Goal: Information Seeking & Learning: Learn about a topic

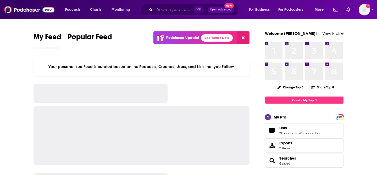
click at [158, 10] on input "Search podcasts, credits, & more..." at bounding box center [174, 9] width 39 height 8
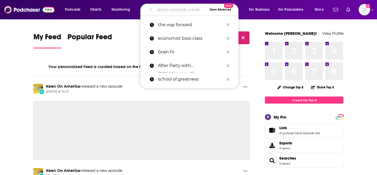
paste input "Rule Breaker Investing"
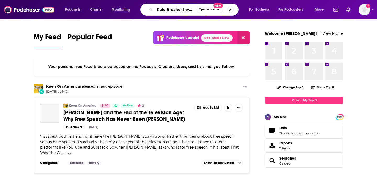
scroll to position [0, 7]
type input "Rule Breaker Investing"
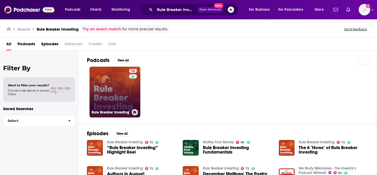
click at [112, 91] on link "72 Rule Breaker Investing" at bounding box center [115, 92] width 51 height 51
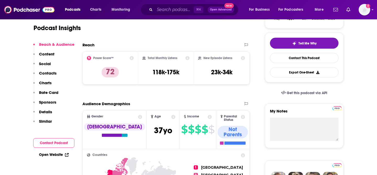
scroll to position [111, 0]
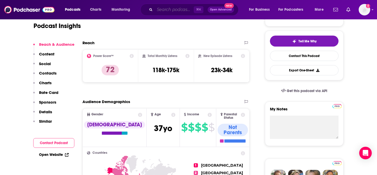
click at [164, 12] on input "Search podcasts, credits, & more..." at bounding box center [174, 9] width 39 height 8
click at [132, 44] on div "Reach" at bounding box center [160, 42] width 156 height 5
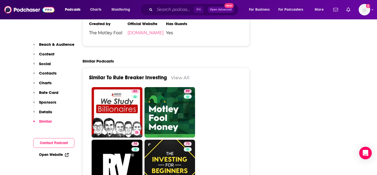
scroll to position [1167, 0]
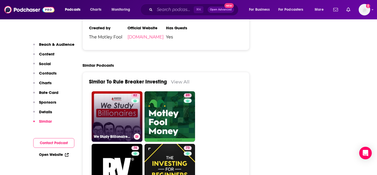
click at [109, 91] on link "82 We Study Billionaires - The Investor’s Podcast Network" at bounding box center [117, 116] width 51 height 51
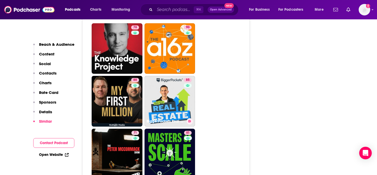
scroll to position [1362, 0]
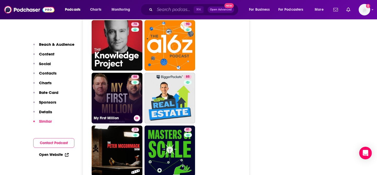
click at [116, 95] on link "88 My First Million" at bounding box center [117, 98] width 51 height 51
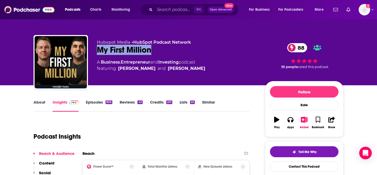
drag, startPoint x: 152, startPoint y: 51, endPoint x: 99, endPoint y: 52, distance: 52.9
click at [99, 52] on div "My First Million 88" at bounding box center [177, 50] width 160 height 10
copy h2 "My First Million"
click at [194, 138] on div "Podcast Insights" at bounding box center [140, 133] width 212 height 27
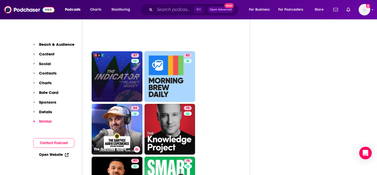
scroll to position [1362, 0]
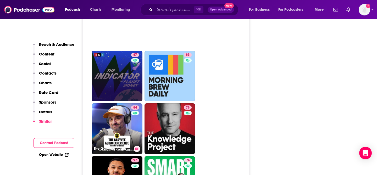
click at [123, 111] on link "84 The GaryVee Audio Experience" at bounding box center [117, 128] width 51 height 51
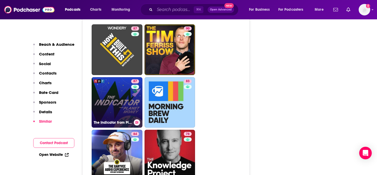
scroll to position [1335, 0]
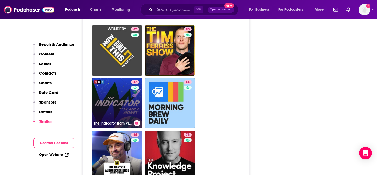
click at [119, 78] on link "87 The Indicator from Planet Money" at bounding box center [117, 103] width 51 height 51
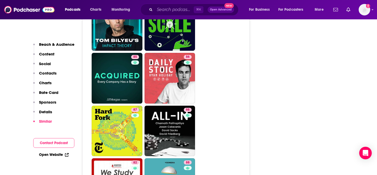
scroll to position [1677, 0]
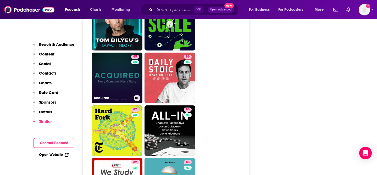
click at [118, 53] on link "85 Acquired" at bounding box center [117, 78] width 51 height 51
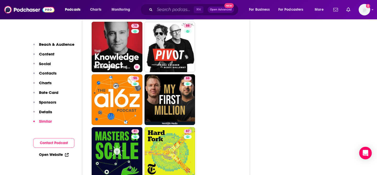
scroll to position [1357, 0]
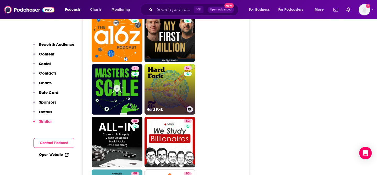
click at [175, 64] on link "87 Hard Fork" at bounding box center [169, 89] width 51 height 51
type input "https://www.podchaser.com/podcasts/hard-fork-1427448"
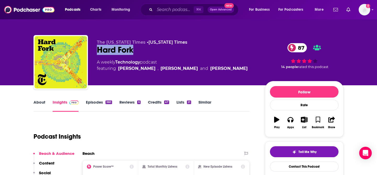
drag, startPoint x: 98, startPoint y: 49, endPoint x: 132, endPoint y: 51, distance: 34.9
click at [132, 51] on div "Hard Fork 87" at bounding box center [177, 50] width 160 height 10
copy h2 "Hard Fork"
click at [171, 10] on input "Search podcasts, credits, & more..." at bounding box center [174, 9] width 39 height 8
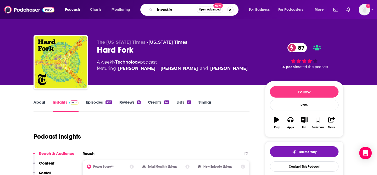
type input "Investing"
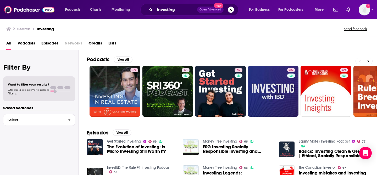
click at [18, 44] on span "Podcasts" at bounding box center [27, 44] width 18 height 11
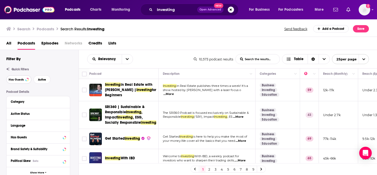
click at [18, 81] on span "Has Guests" at bounding box center [16, 79] width 15 height 3
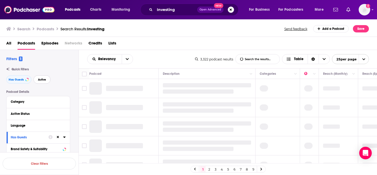
click at [42, 79] on span "Active" at bounding box center [42, 79] width 8 height 3
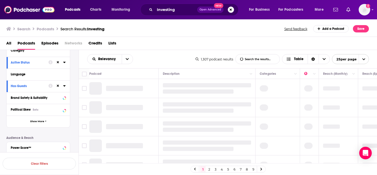
scroll to position [54, 0]
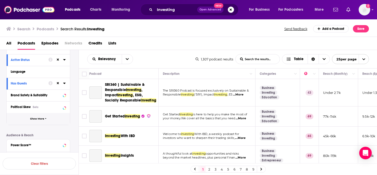
click at [38, 120] on span "Show More" at bounding box center [37, 119] width 14 height 3
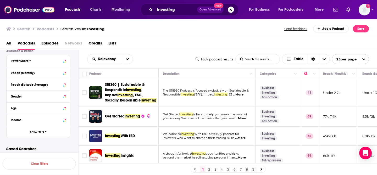
scroll to position [248, 0]
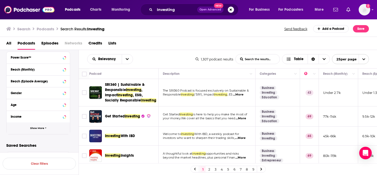
click at [40, 130] on span "Show More" at bounding box center [37, 128] width 14 height 3
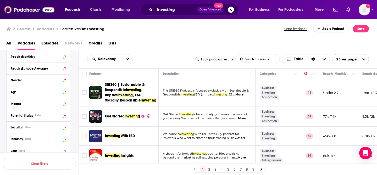
scroll to position [331, 0]
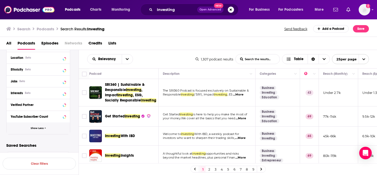
click at [46, 130] on button "Show Less" at bounding box center [38, 128] width 63 height 12
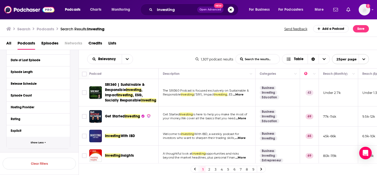
click at [44, 143] on button "Show Less" at bounding box center [38, 143] width 63 height 12
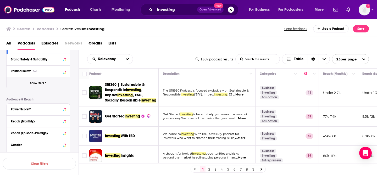
scroll to position [95, 0]
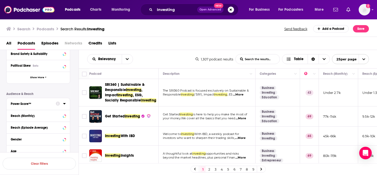
click at [64, 105] on icon at bounding box center [64, 104] width 3 height 4
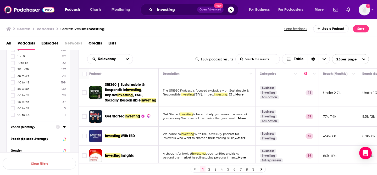
scroll to position [155, 0]
click at [13, 109] on icon at bounding box center [12, 110] width 3 height 2
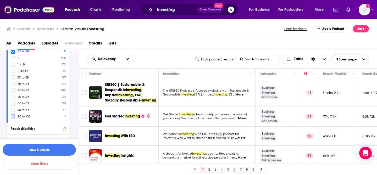
click at [13, 116] on icon at bounding box center [12, 116] width 3 height 3
click at [43, 150] on button "View 6 Results" at bounding box center [39, 150] width 73 height 12
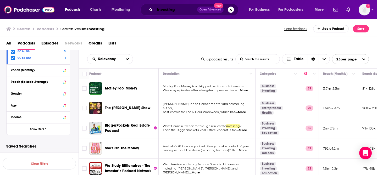
click at [168, 9] on input "Investing" at bounding box center [176, 9] width 42 height 8
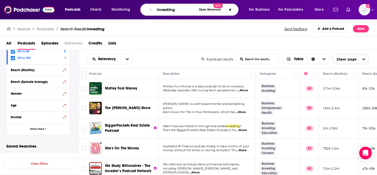
click at [168, 10] on input "Investing" at bounding box center [176, 9] width 42 height 8
type input "Finance"
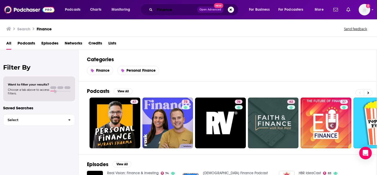
click at [174, 10] on input "Finance" at bounding box center [176, 9] width 42 height 8
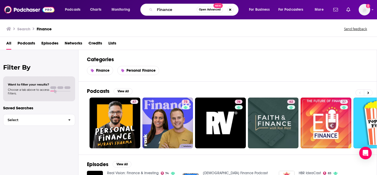
click at [26, 46] on span "Podcasts" at bounding box center [27, 44] width 18 height 11
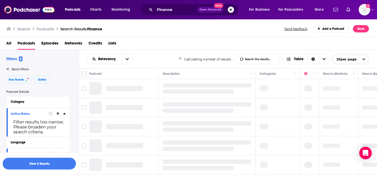
click at [26, 44] on span "Podcasts" at bounding box center [27, 44] width 18 height 11
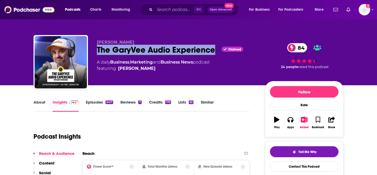
drag, startPoint x: 98, startPoint y: 49, endPoint x: 205, endPoint y: 55, distance: 107.7
click at [205, 55] on div "[PERSON_NAME] The GaryVee Audio Experience Claimed 84 A daily Business , Market…" at bounding box center [177, 61] width 160 height 42
copy h2 "The GaryVee Audio Experience"
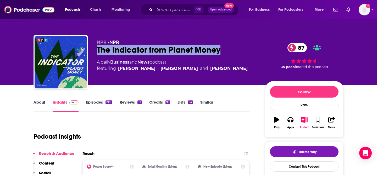
drag, startPoint x: 97, startPoint y: 49, endPoint x: 222, endPoint y: 48, distance: 124.9
click at [222, 48] on div "The Indicator from Planet Money 87" at bounding box center [177, 50] width 160 height 10
copy h2 "The Indicator from Planet Money"
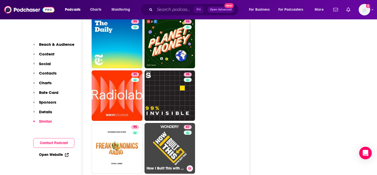
scroll to position [1405, 0]
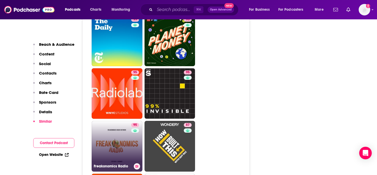
click at [135, 123] on div "95" at bounding box center [135, 143] width 9 height 40
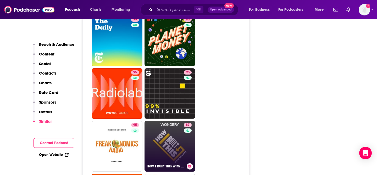
click at [171, 121] on link "87 How I Built This with Guy Raz" at bounding box center [169, 146] width 51 height 51
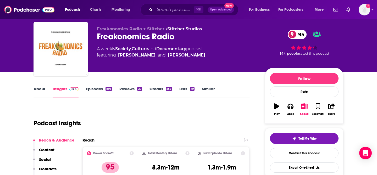
scroll to position [6, 0]
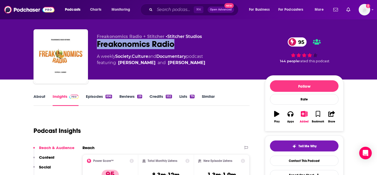
drag, startPoint x: 97, startPoint y: 46, endPoint x: 174, endPoint y: 47, distance: 76.2
click at [174, 47] on div "Freakonomics Radio 95" at bounding box center [177, 44] width 160 height 10
copy h2 "Freakonomics Radio"
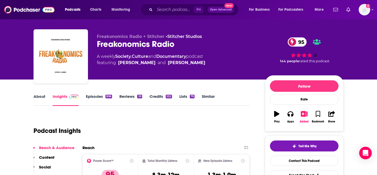
click at [182, 139] on div "Podcast Insights" at bounding box center [140, 127] width 212 height 27
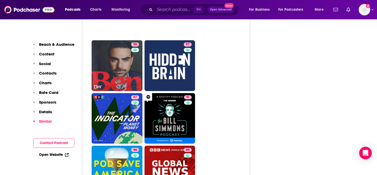
scroll to position [1659, 0]
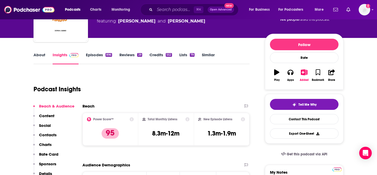
scroll to position [0, 0]
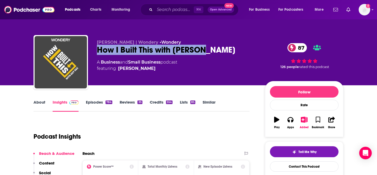
drag, startPoint x: 98, startPoint y: 50, endPoint x: 203, endPoint y: 52, distance: 105.5
click at [203, 52] on div "How I Built This with [PERSON_NAME] 87" at bounding box center [177, 50] width 160 height 10
copy h2 "How I Built This with [PERSON_NAME]"
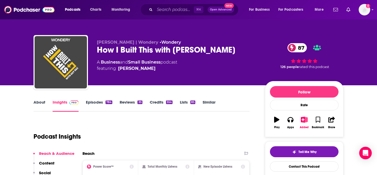
click at [213, 62] on div "A Business and Small Business podcast featuring [PERSON_NAME]" at bounding box center [177, 65] width 160 height 13
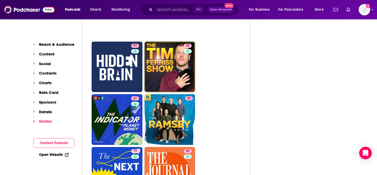
scroll to position [1433, 0]
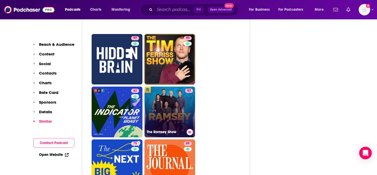
click at [177, 87] on link "97 The [PERSON_NAME] Show" at bounding box center [169, 112] width 51 height 51
type input "[URL][DOMAIN_NAME][PERSON_NAME]"
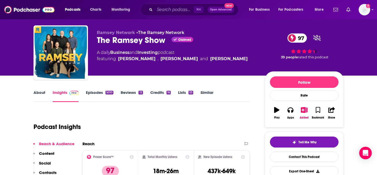
scroll to position [4, 0]
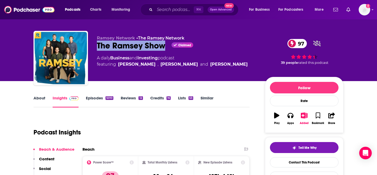
drag, startPoint x: 165, startPoint y: 46, endPoint x: 98, endPoint y: 46, distance: 67.5
click at [98, 46] on div "The Ramsey Show Claimed 97" at bounding box center [177, 46] width 160 height 10
copy h2 "The Ramsey Show"
